Goal: Navigation & Orientation: Find specific page/section

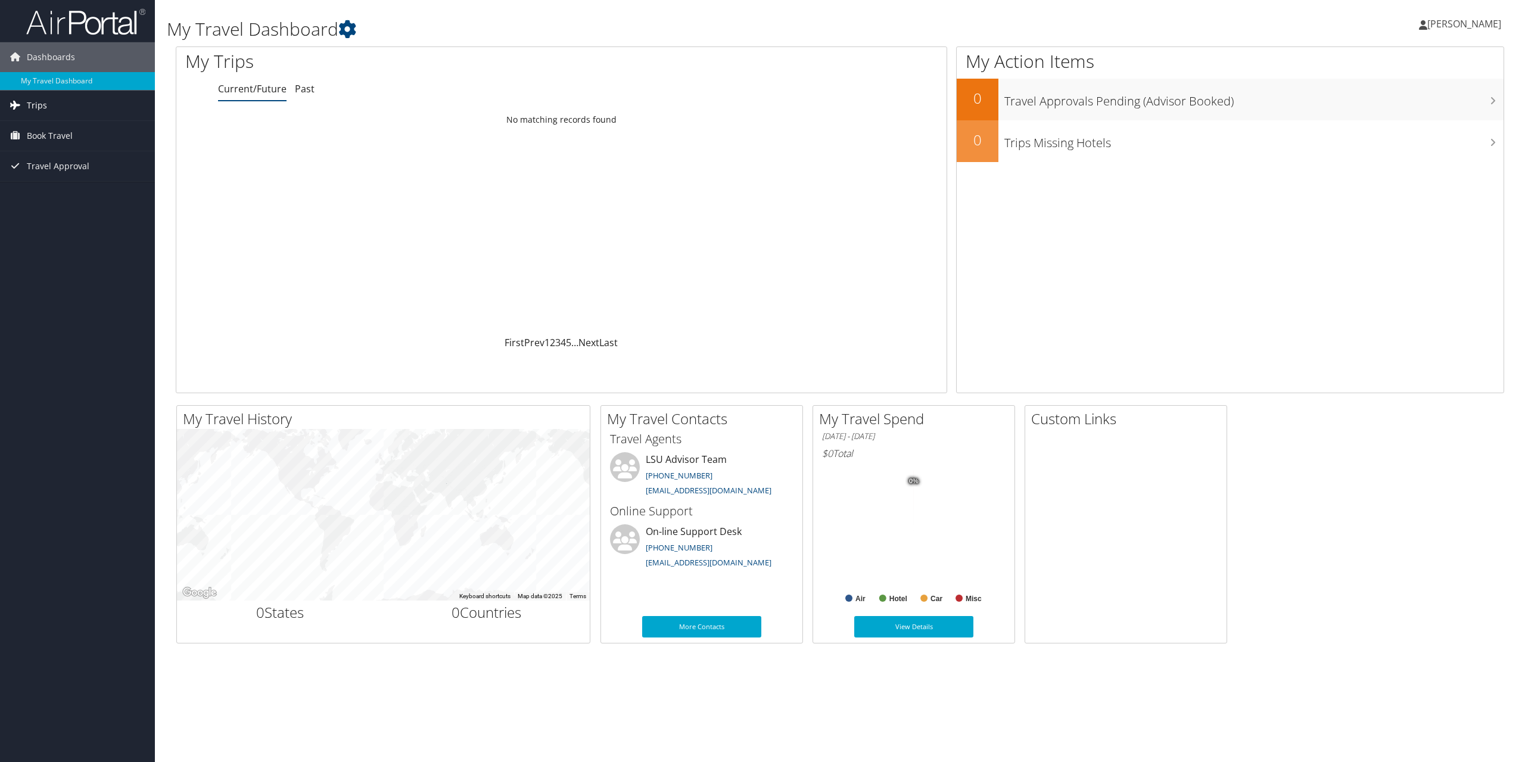
click at [61, 108] on link "Trips" at bounding box center [77, 106] width 155 height 30
click at [76, 133] on link "Current/Future Trips" at bounding box center [77, 129] width 155 height 18
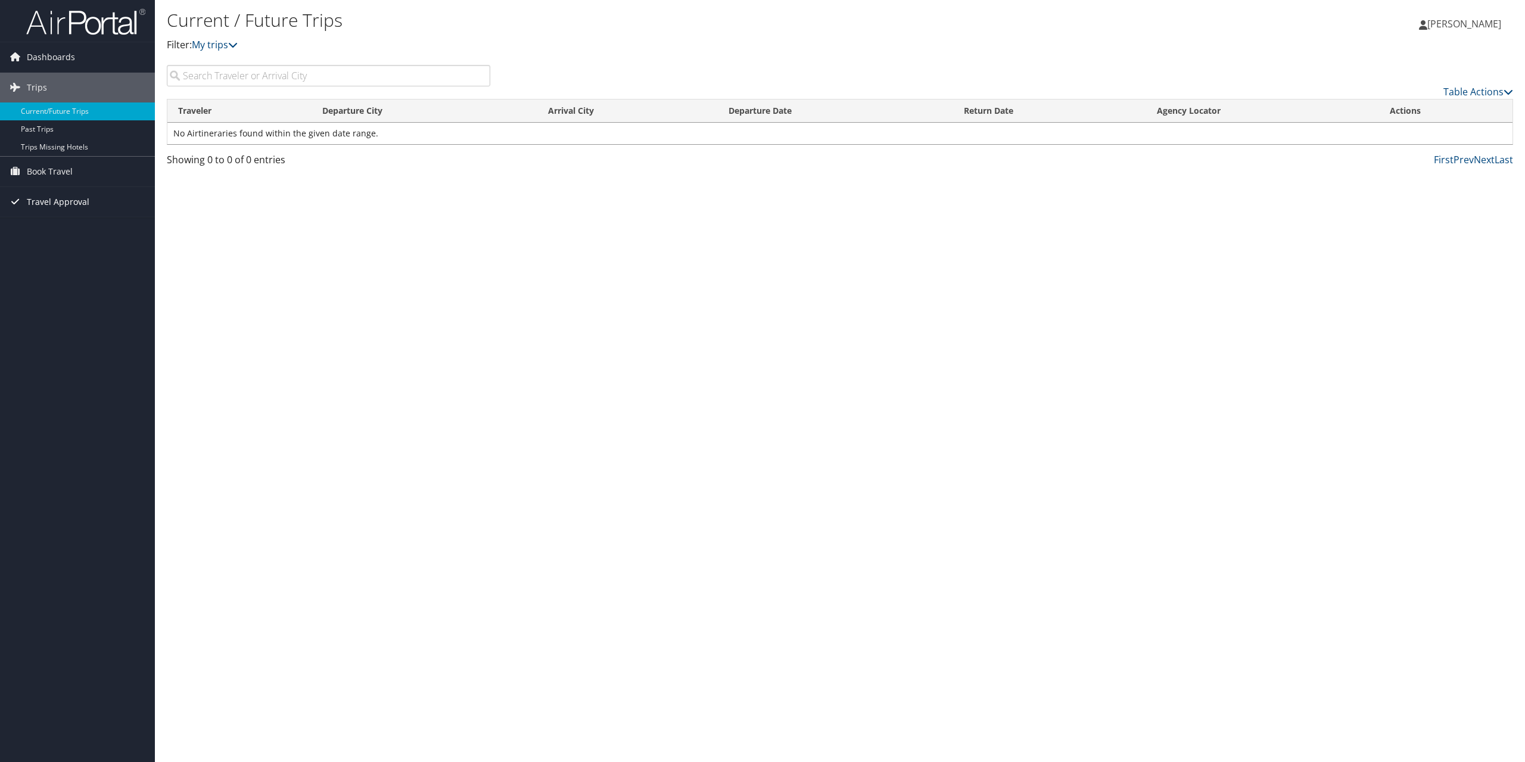
click at [69, 199] on span "Travel Approval" at bounding box center [58, 202] width 63 height 30
click at [72, 234] on link "Pending Trip Approvals" at bounding box center [77, 226] width 155 height 18
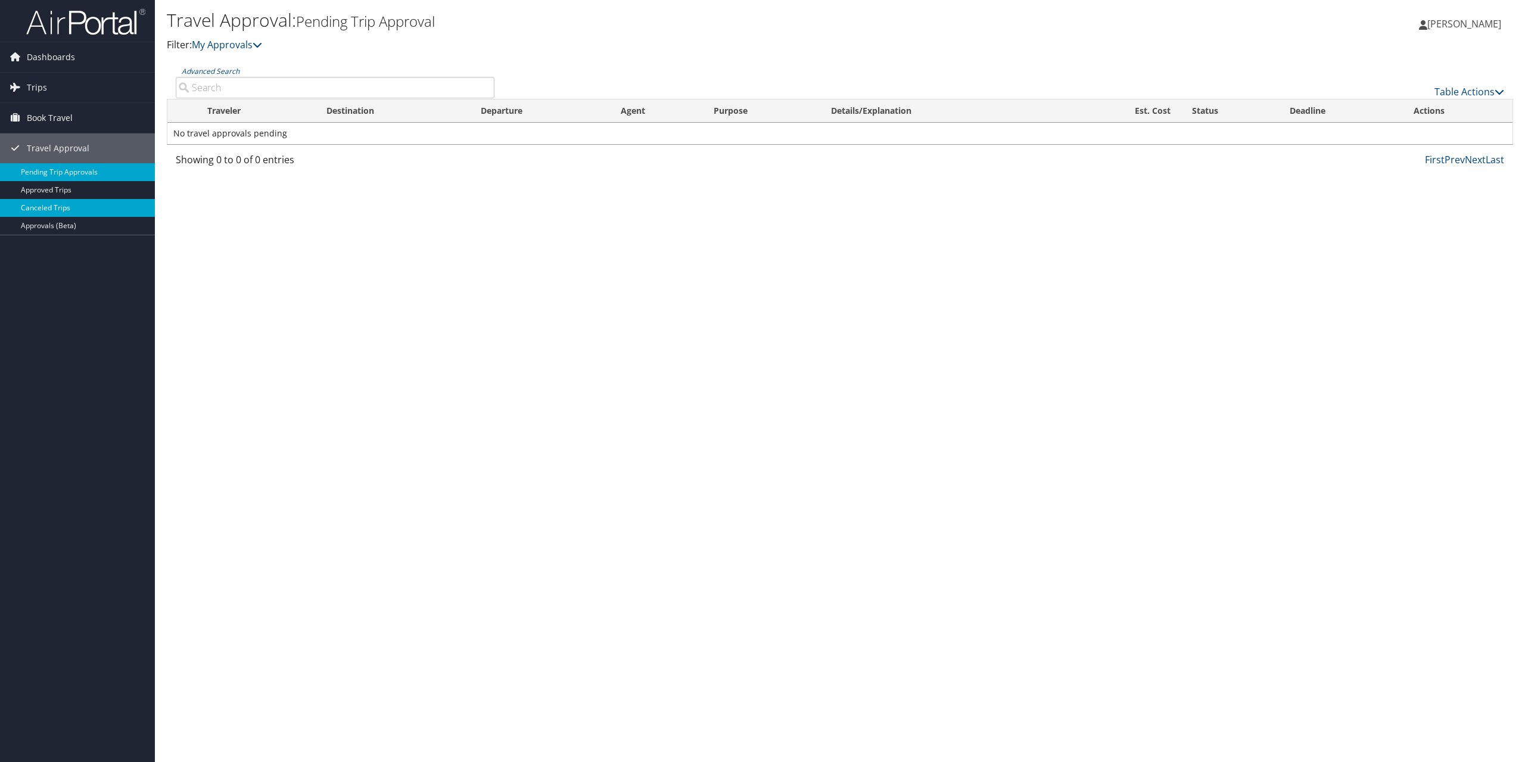
click at [61, 200] on link "Canceled Trips" at bounding box center [77, 208] width 155 height 18
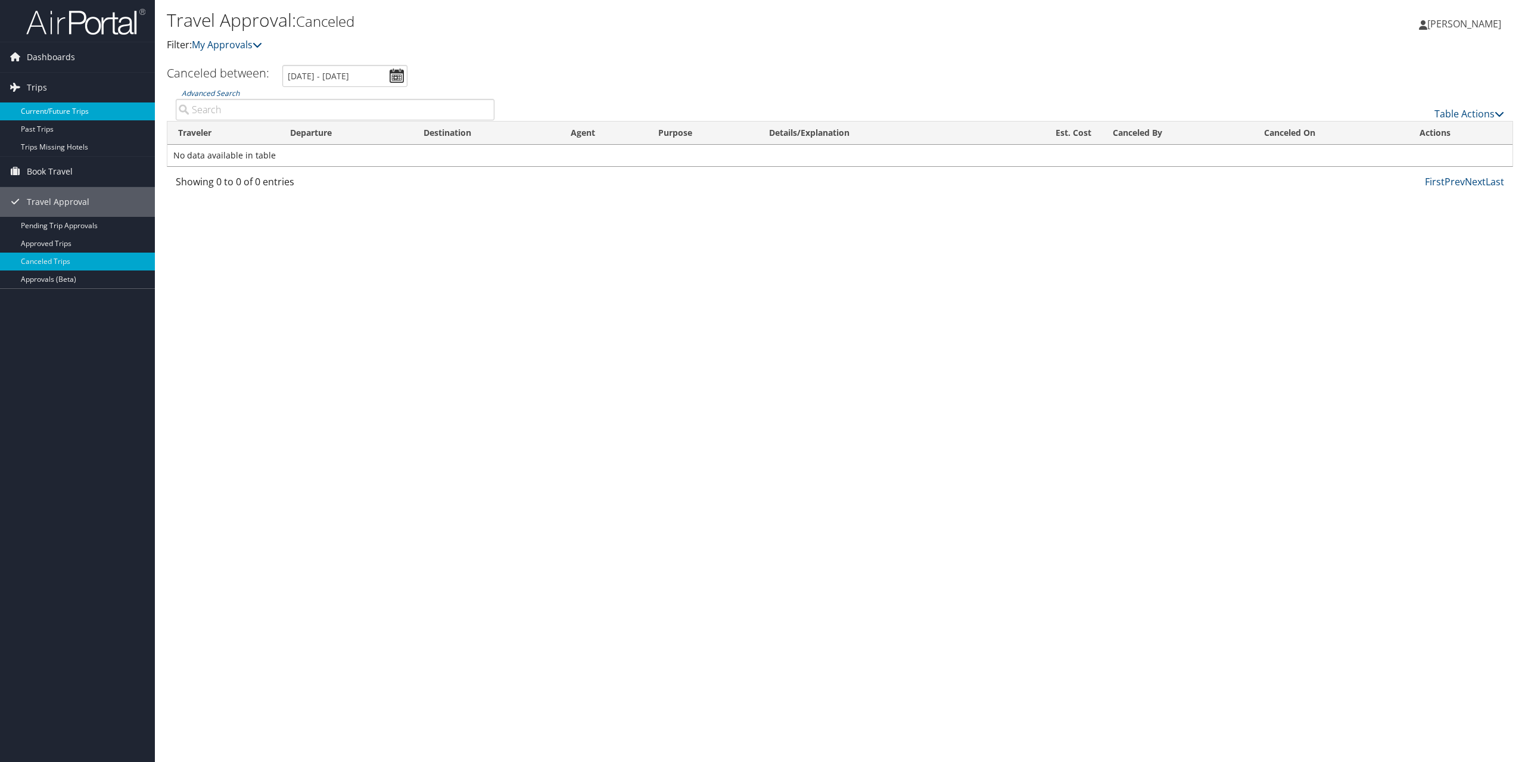
click at [56, 114] on link "Current/Future Trips" at bounding box center [77, 111] width 155 height 18
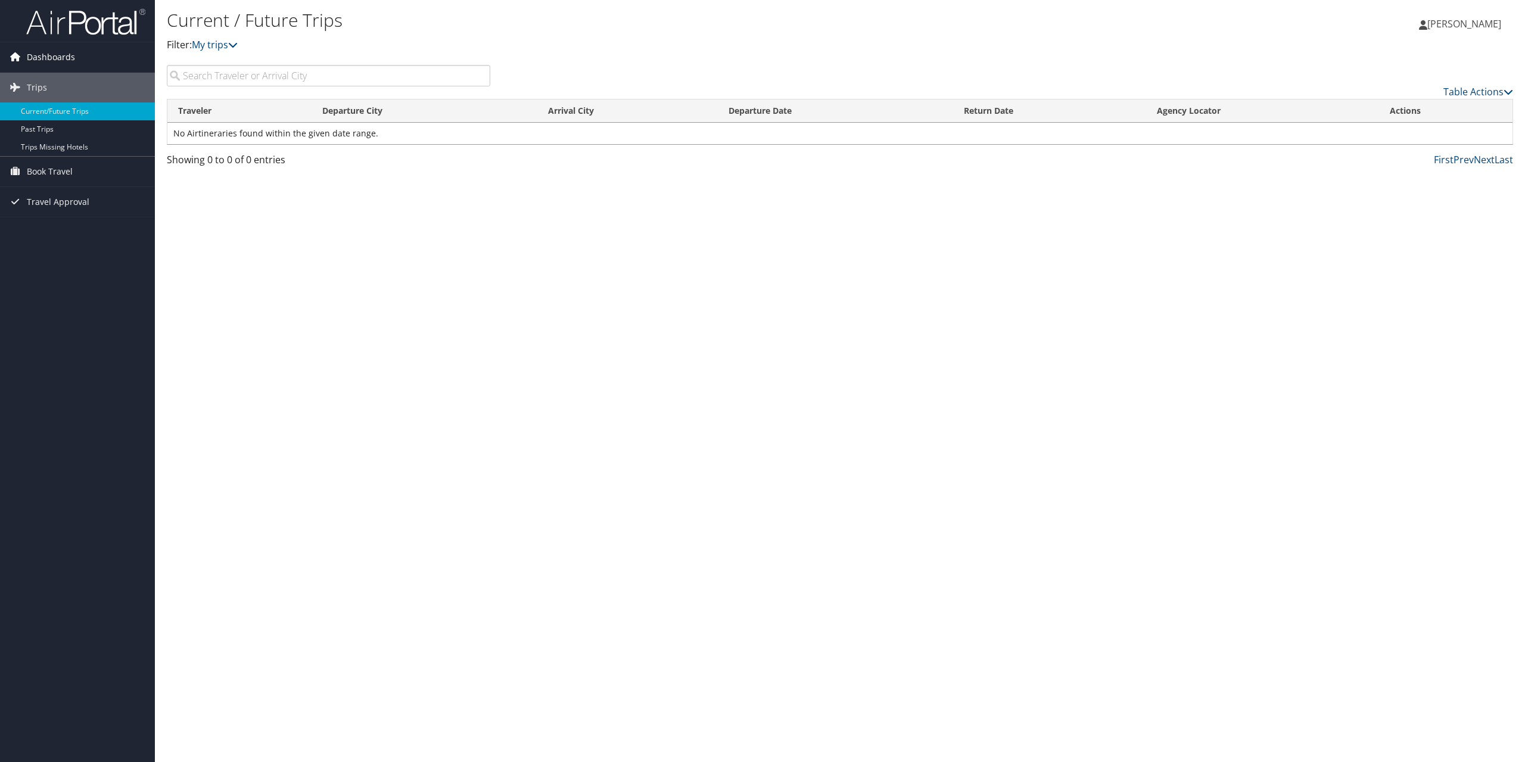
click at [51, 63] on span "Dashboards" at bounding box center [51, 57] width 48 height 30
click at [55, 85] on link "My Travel Dashboard" at bounding box center [77, 81] width 155 height 18
